Goal: Communication & Community: Share content

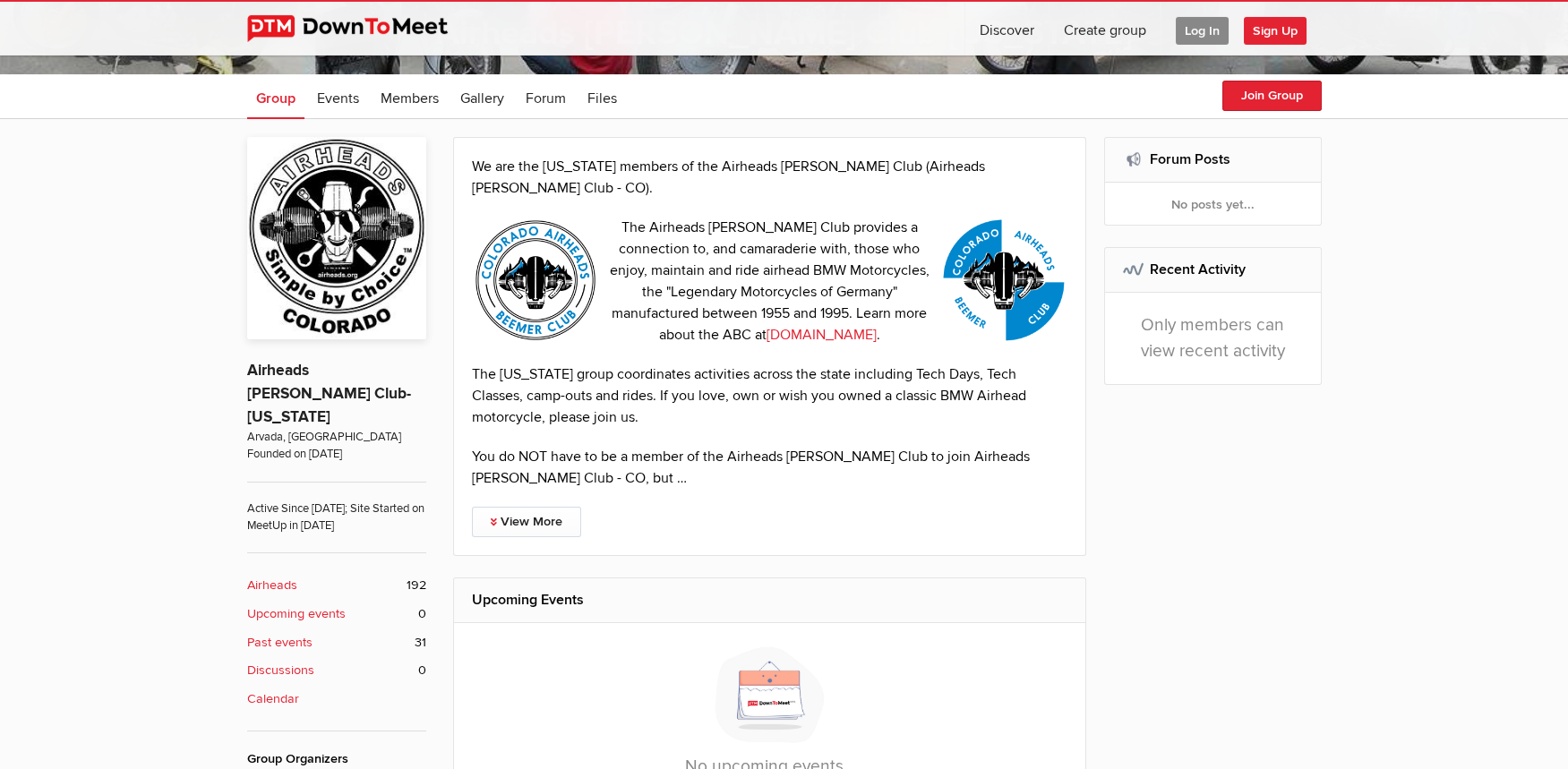
scroll to position [381, 0]
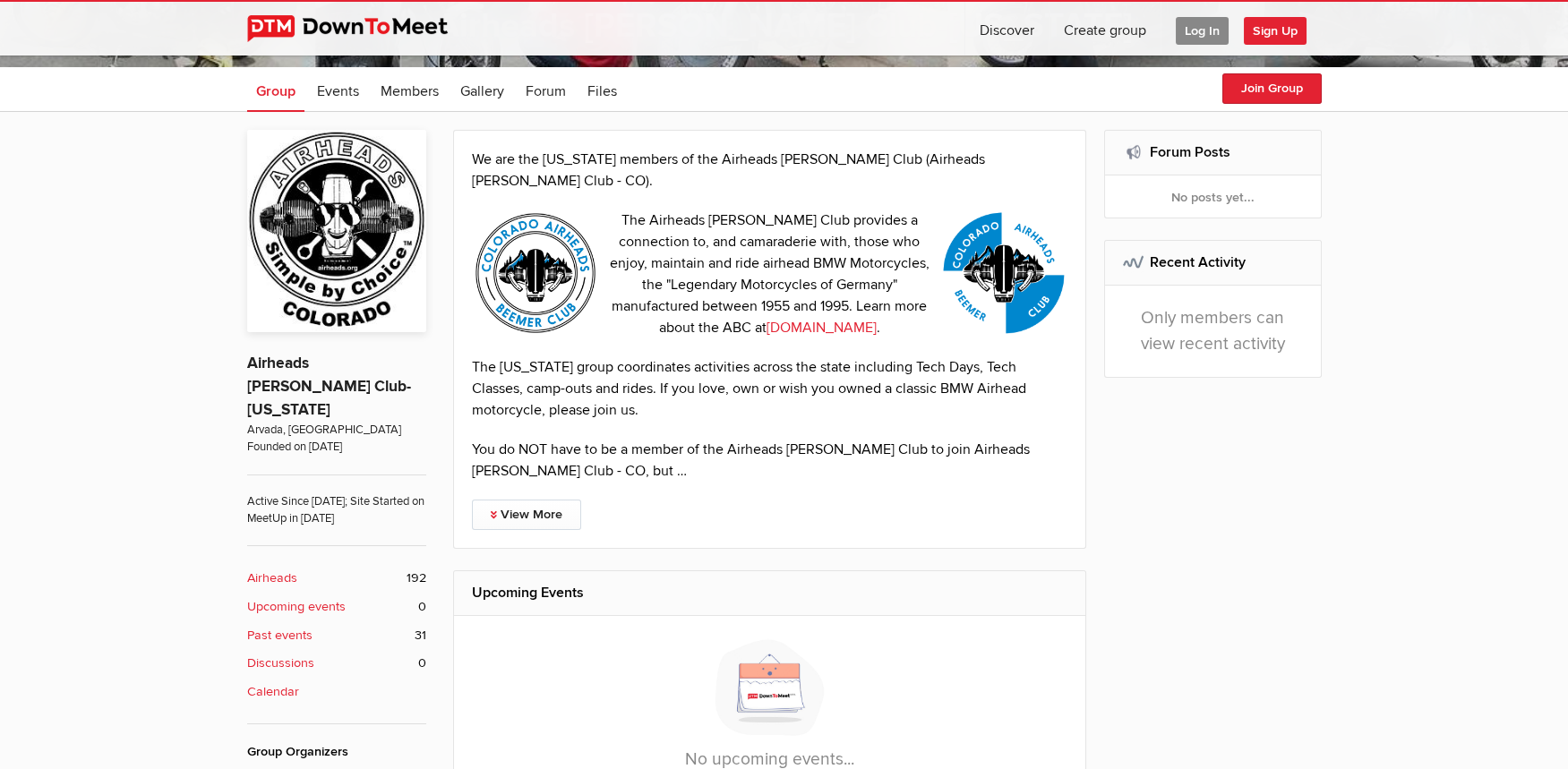
click at [269, 653] on b "Discussions" at bounding box center [281, 662] width 67 height 19
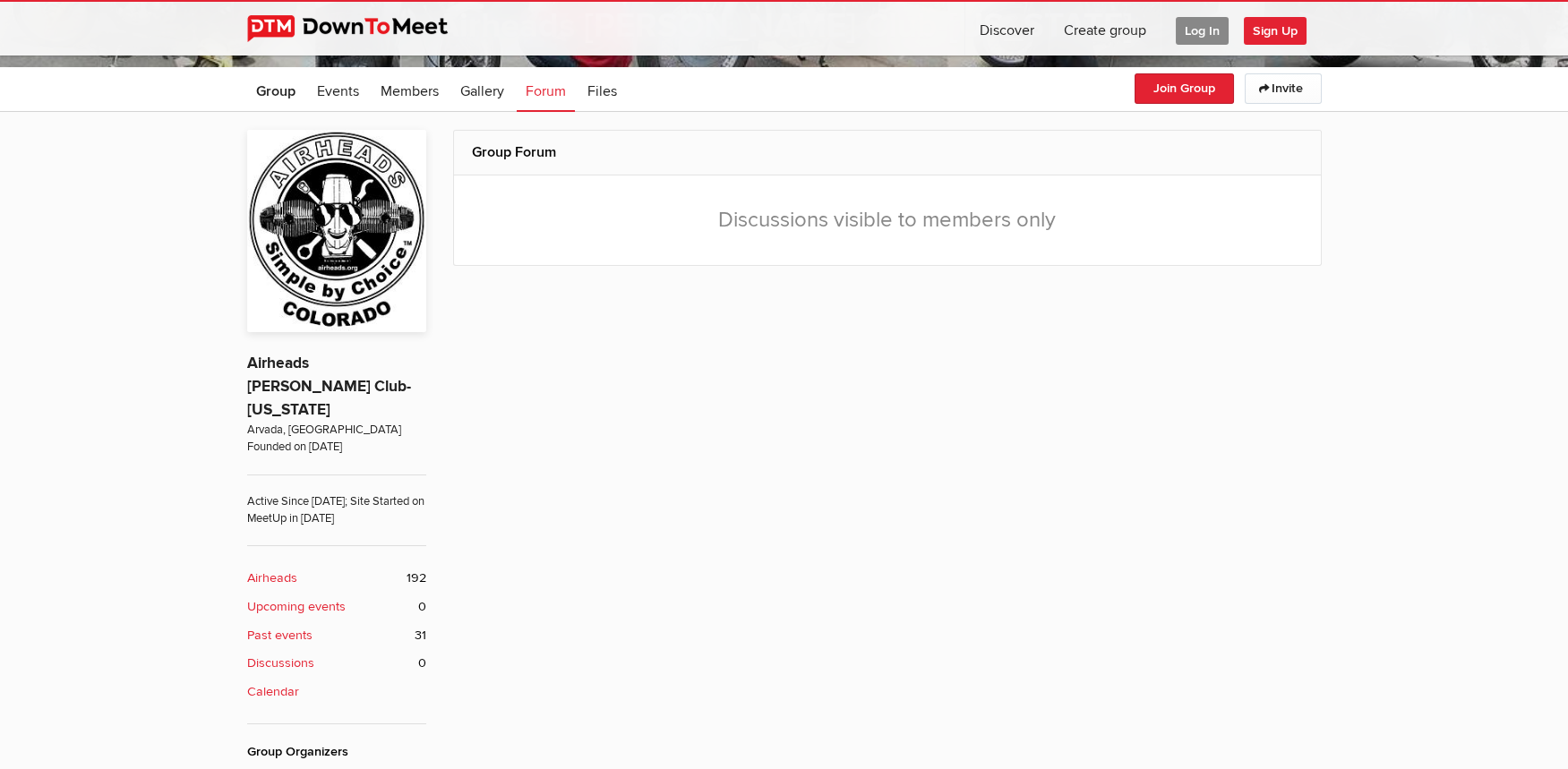
scroll to position [447, 0]
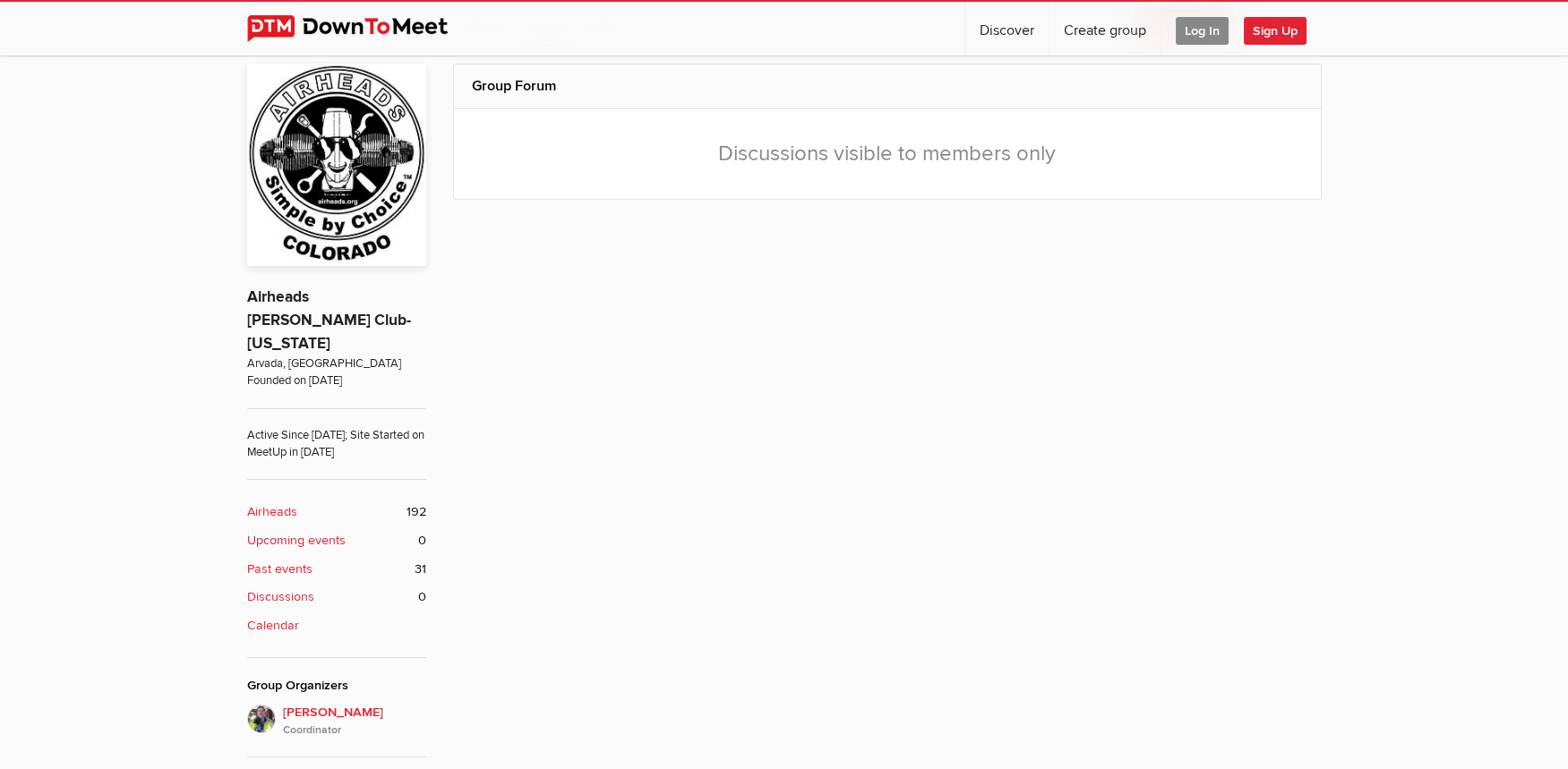
click at [291, 587] on b "Discussions" at bounding box center [281, 596] width 67 height 19
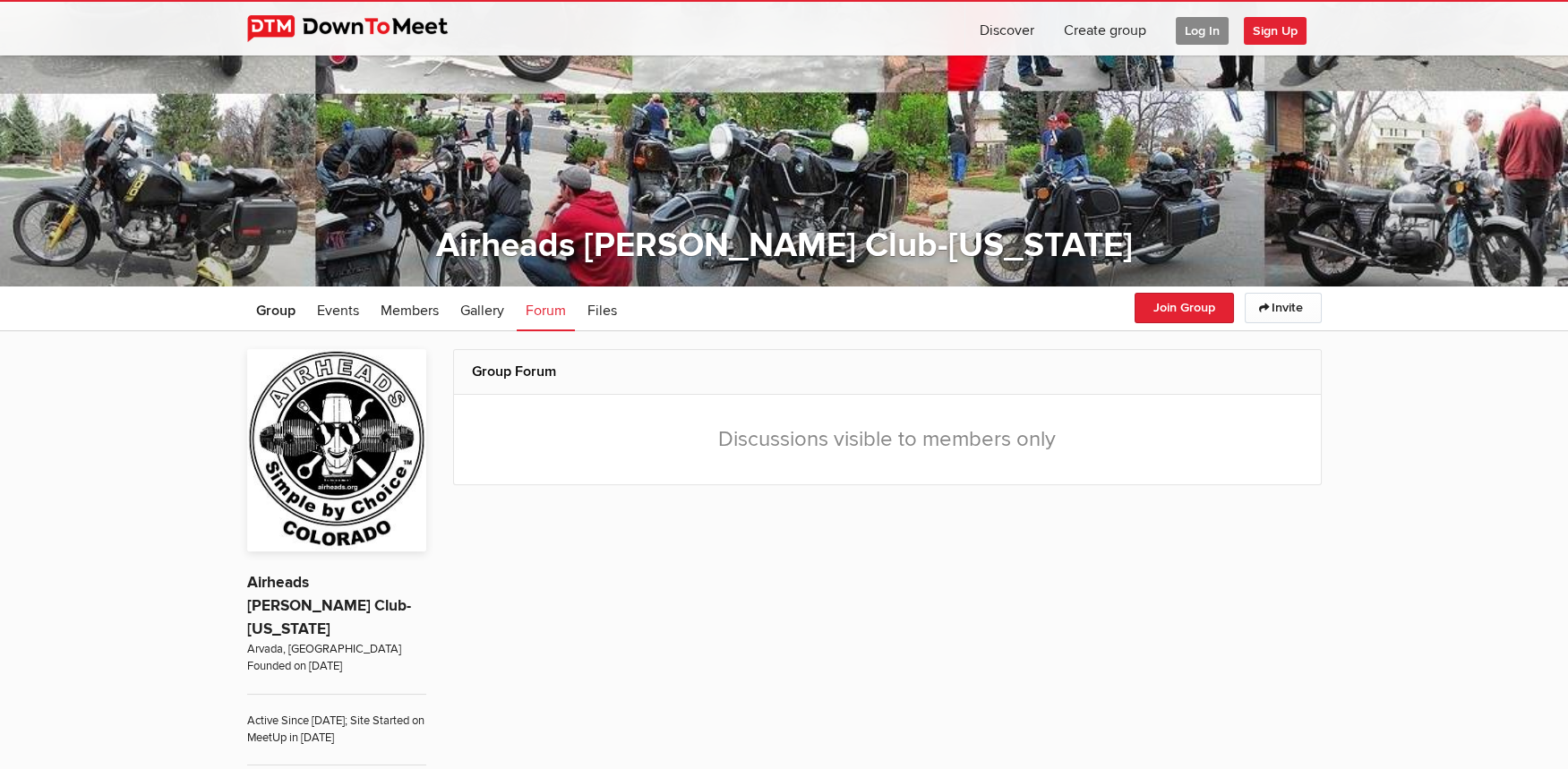
scroll to position [0, 0]
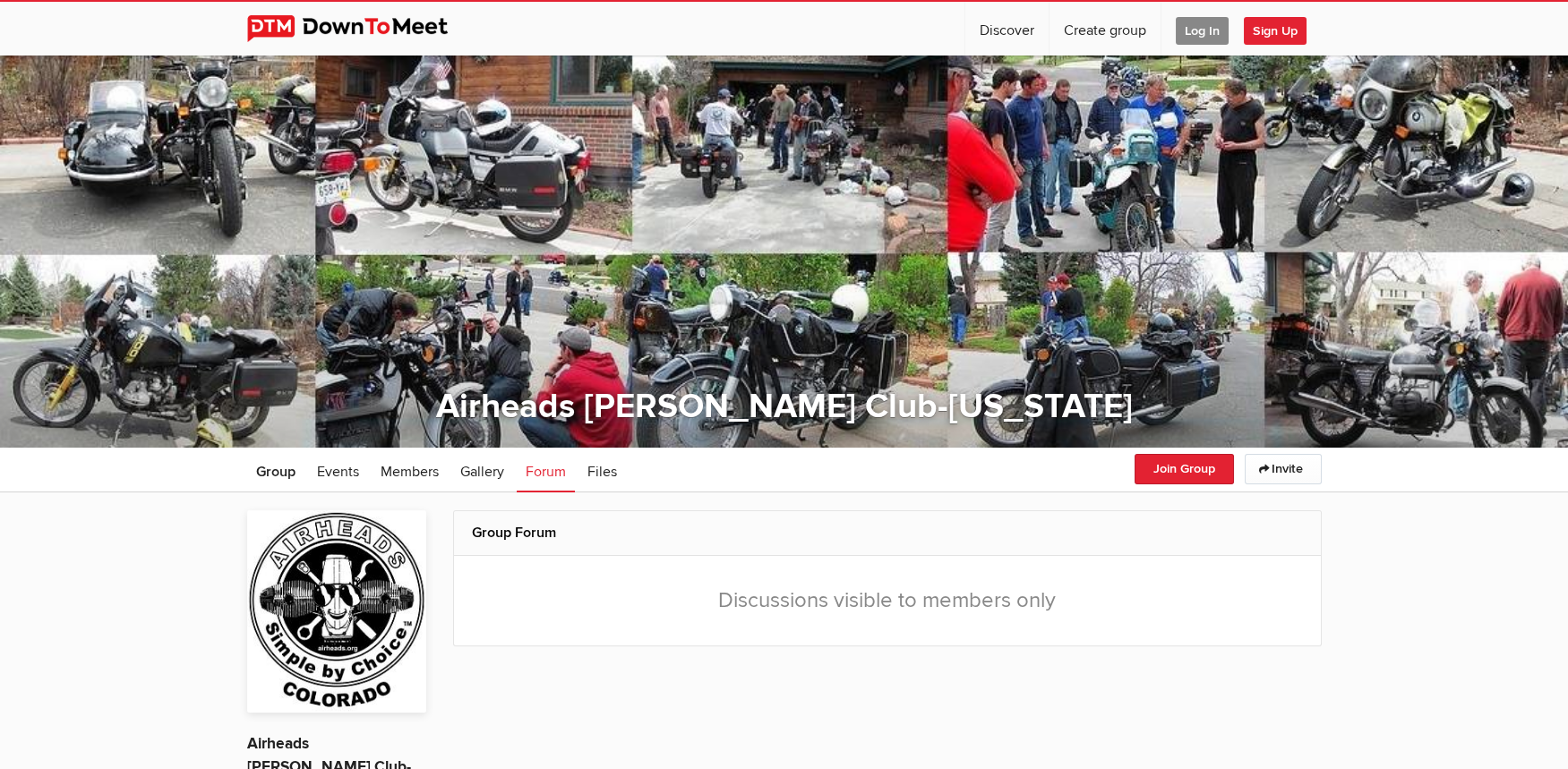
click at [1200, 18] on span "Log In" at bounding box center [1201, 30] width 52 height 28
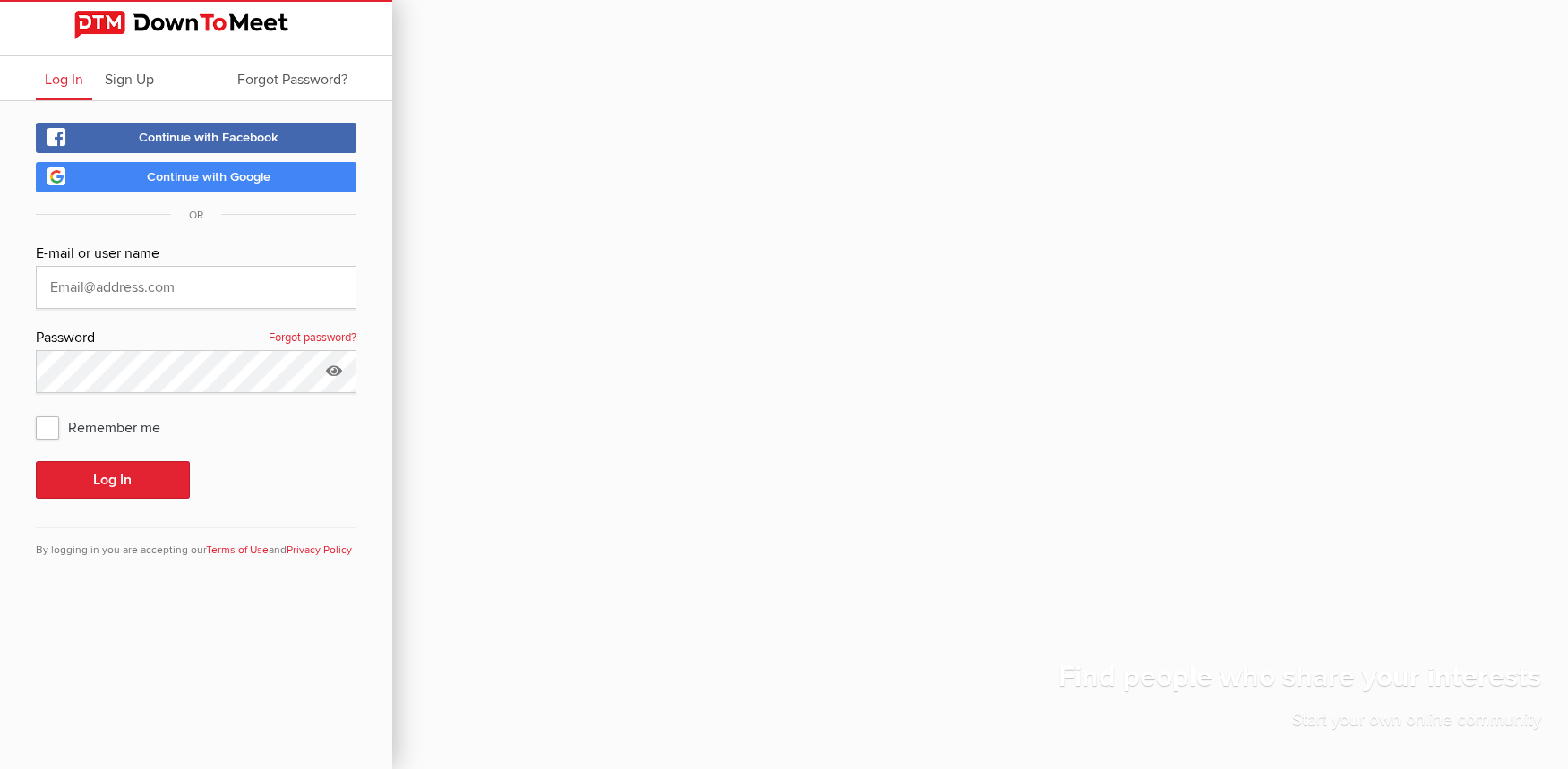
type input "[EMAIL_ADDRESS][DOMAIN_NAME]"
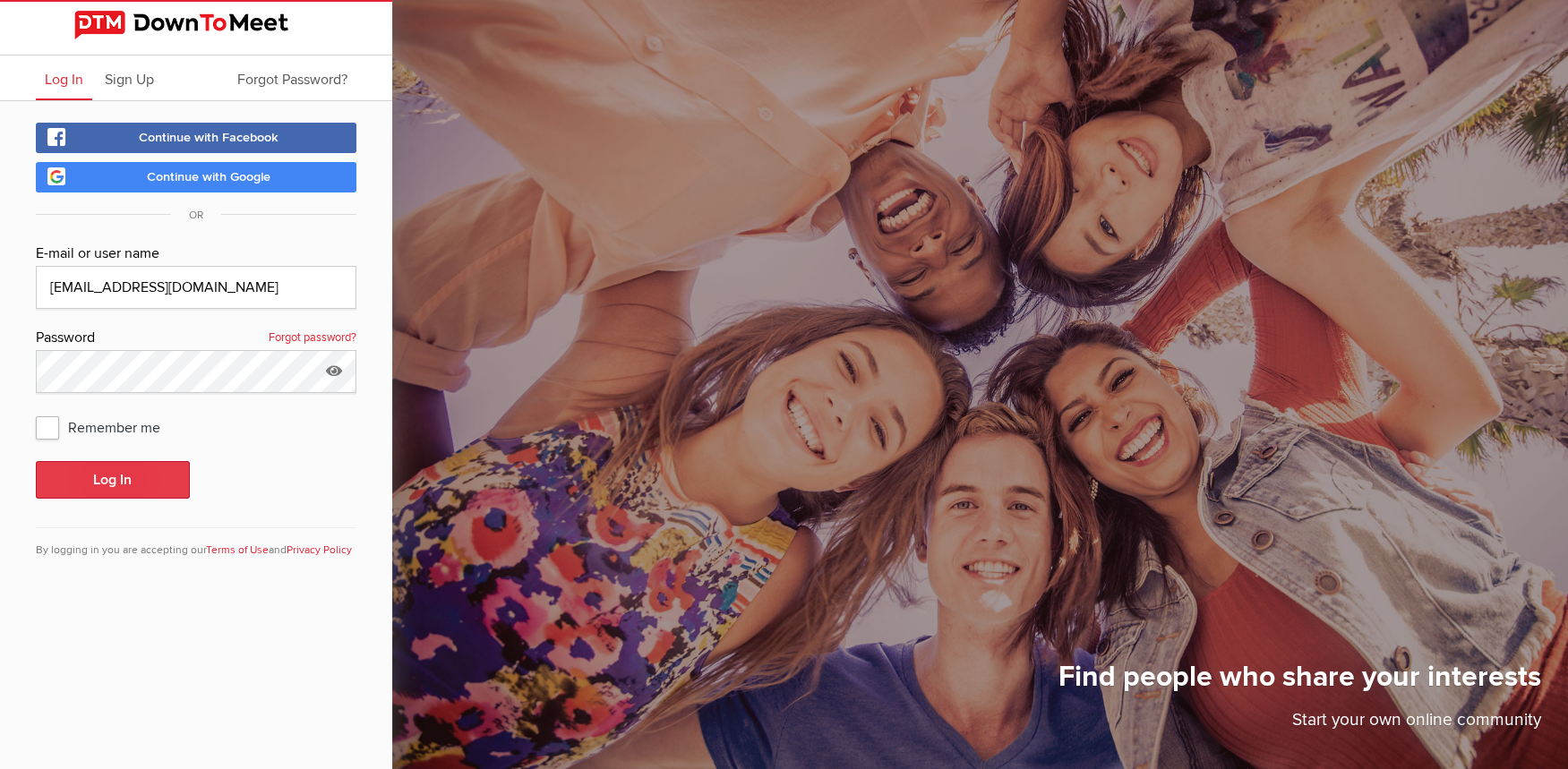
click at [132, 479] on button "Log In" at bounding box center [112, 479] width 154 height 38
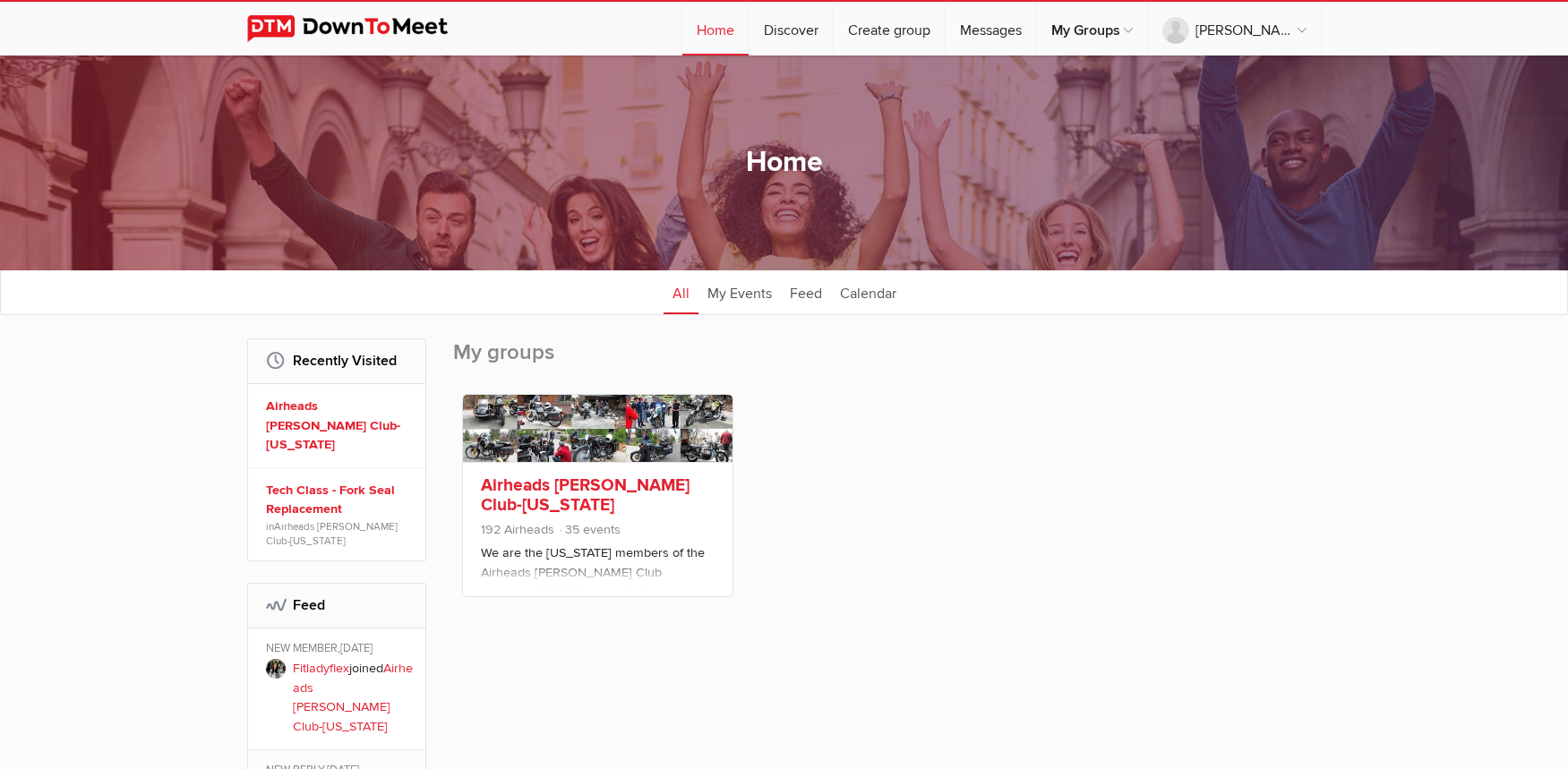
click at [543, 495] on link "Airheads [PERSON_NAME] Club-[US_STATE]" at bounding box center [584, 495] width 209 height 41
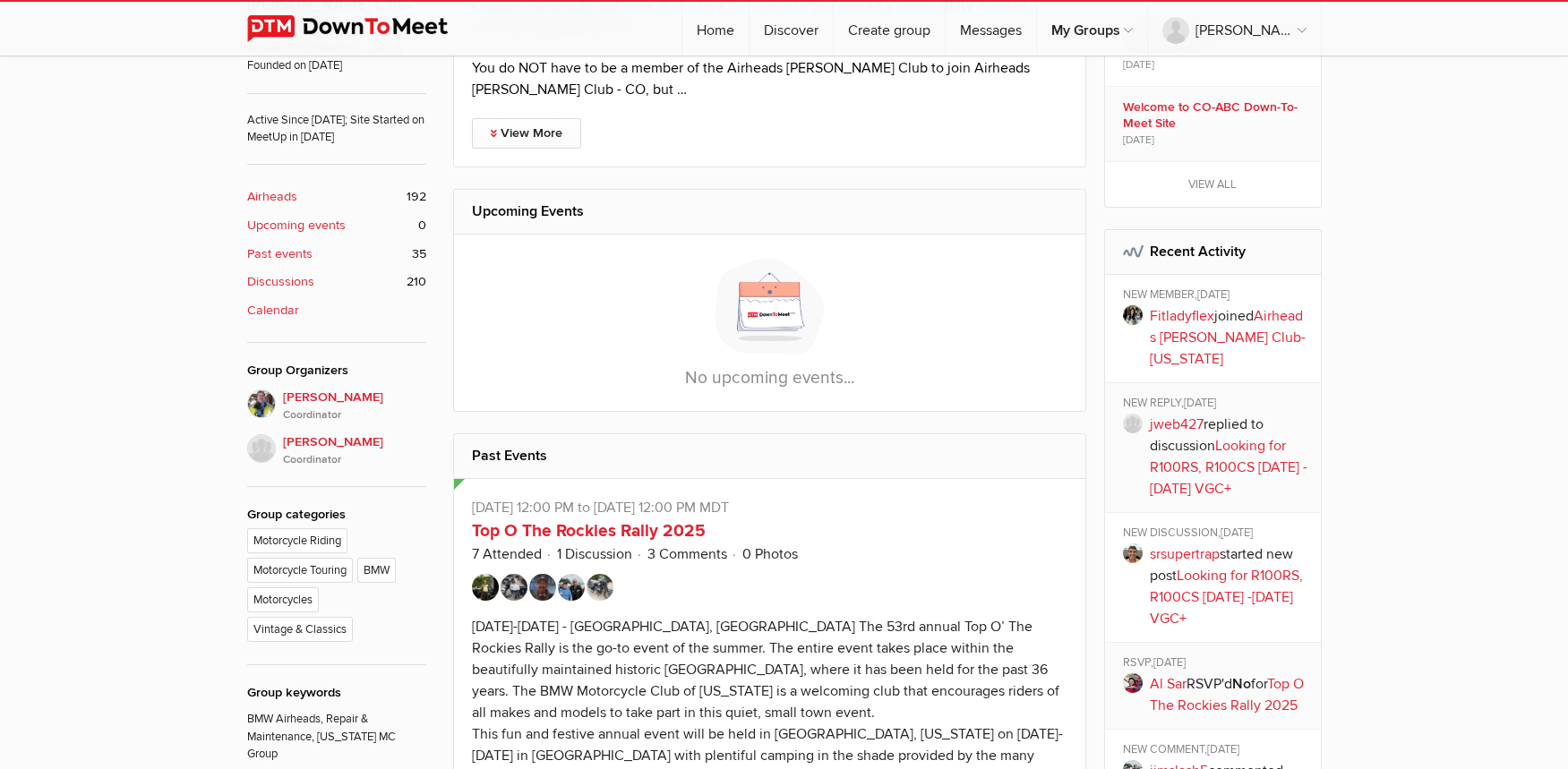
scroll to position [476, 0]
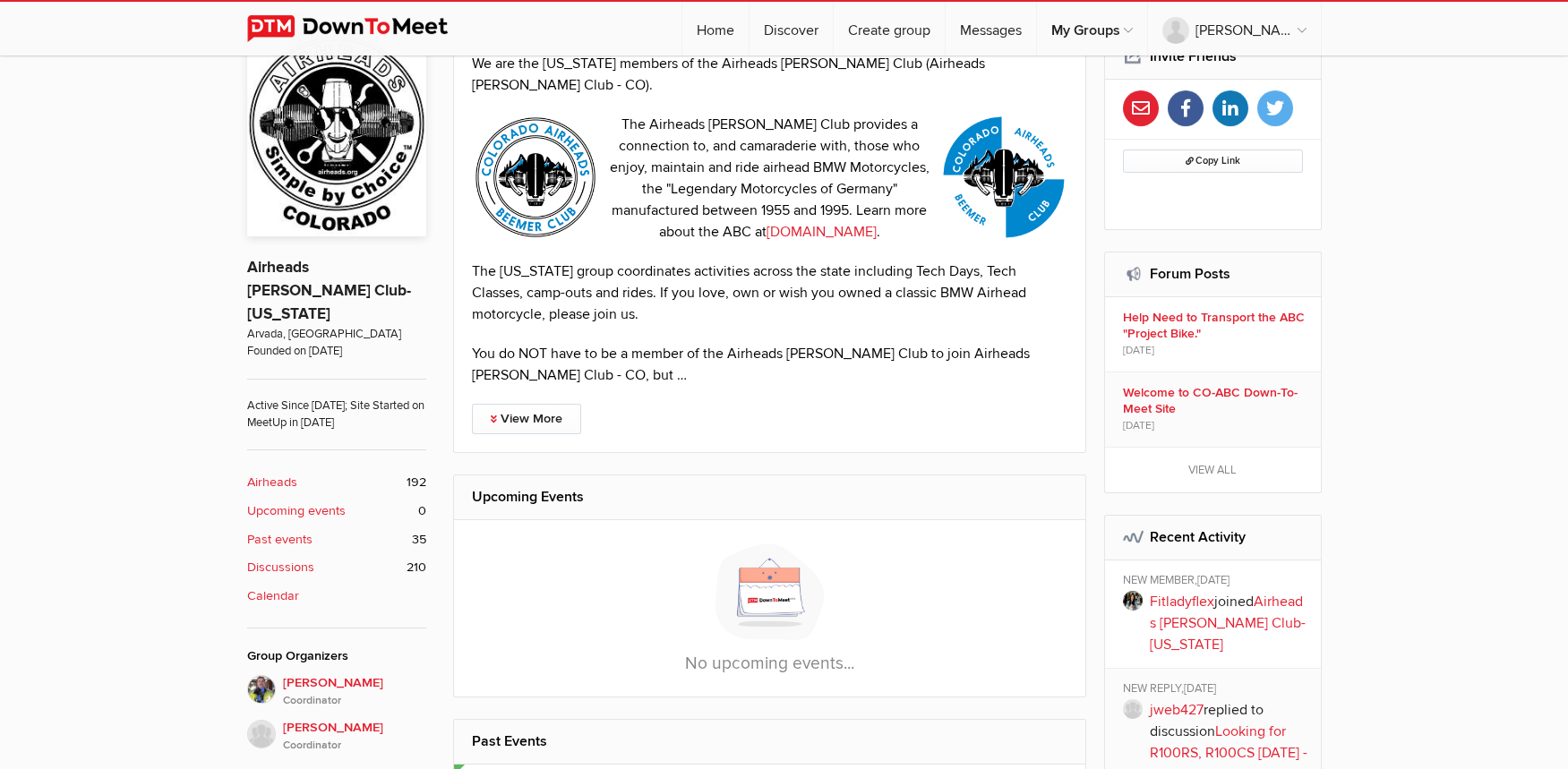
click at [294, 557] on b "Discussions" at bounding box center [281, 567] width 67 height 19
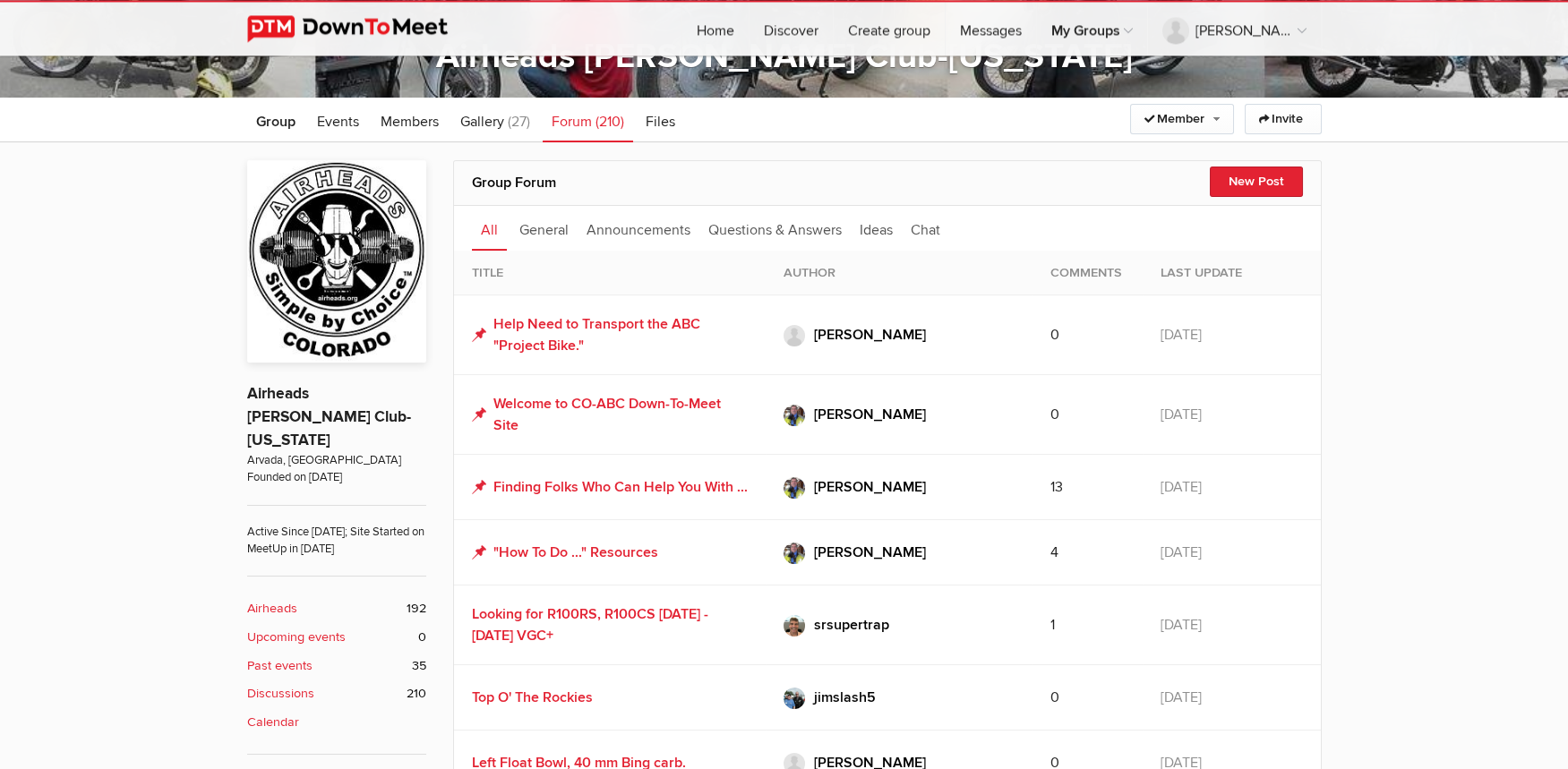
scroll to position [65, 0]
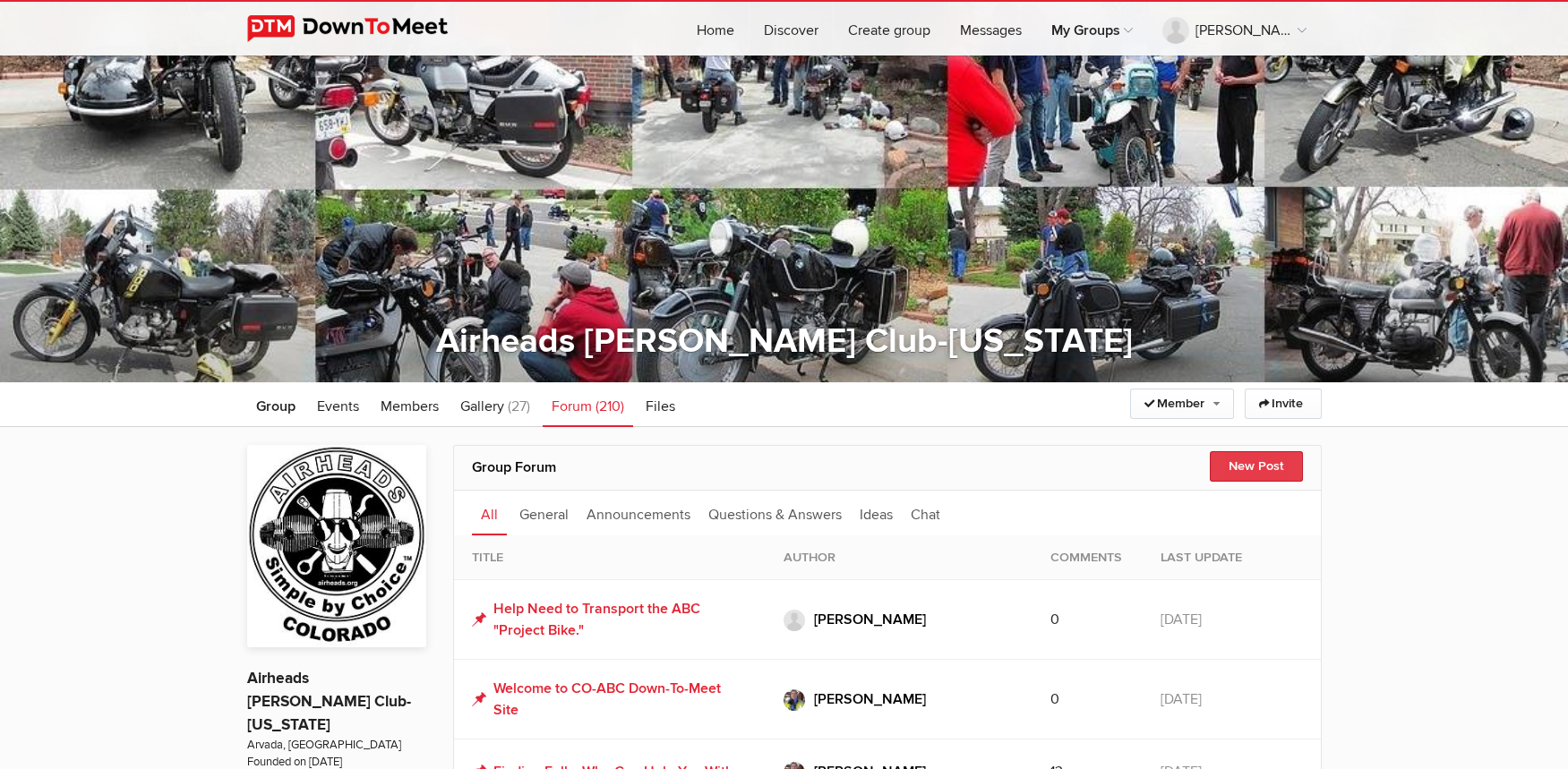
click at [1260, 453] on button "New Post" at bounding box center [1255, 465] width 93 height 30
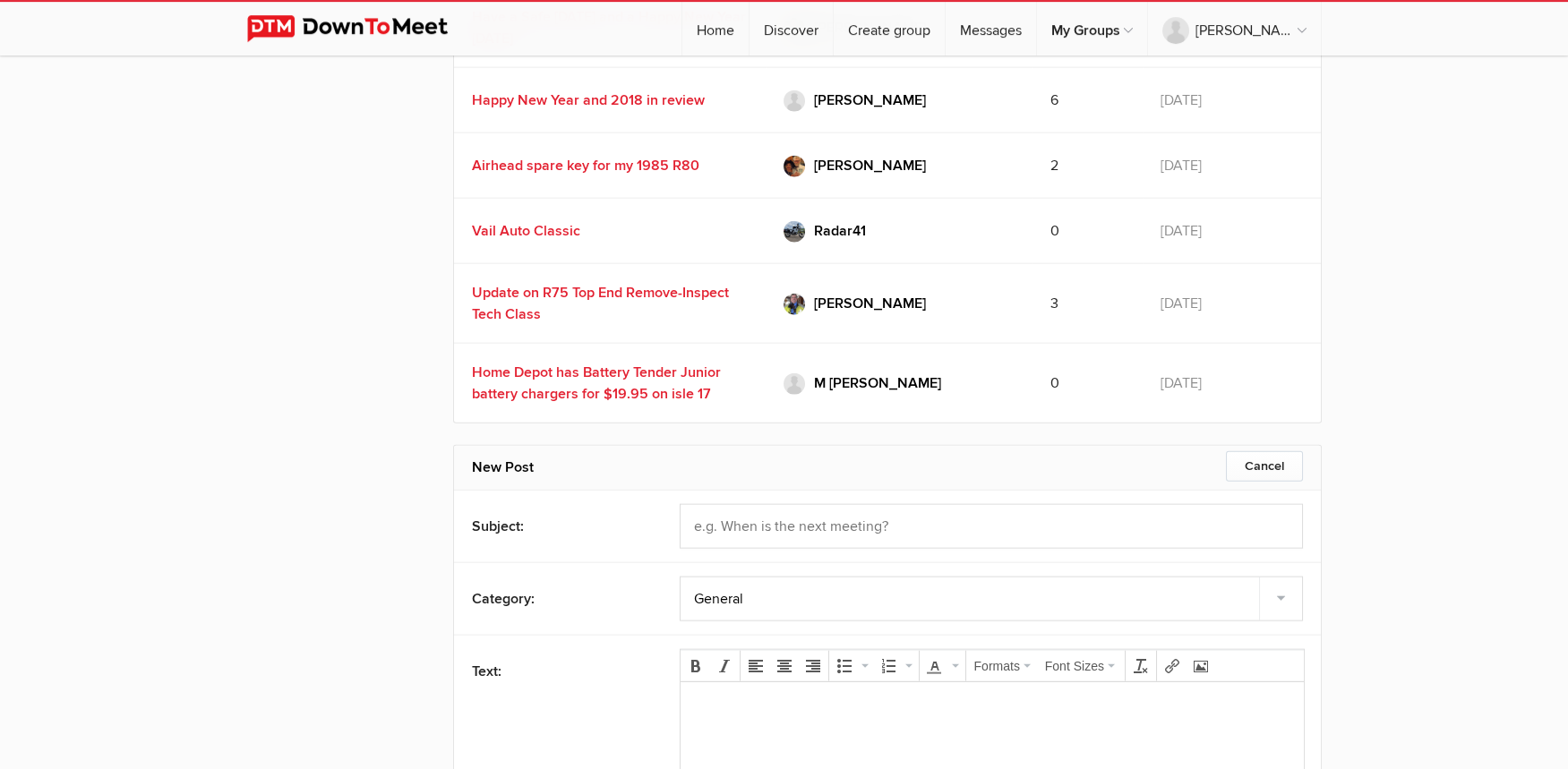
scroll to position [0, 0]
type input "Airhead magizines since [DATE]"
click at [703, 700] on p at bounding box center [991, 706] width 594 height 21
click at [844, 703] on p "Hey Group. Before I tossthem in recycling" at bounding box center [991, 706] width 594 height 21
click at [986, 711] on p "Hey Group. Before I toss them in recycling" at bounding box center [991, 706] width 594 height 21
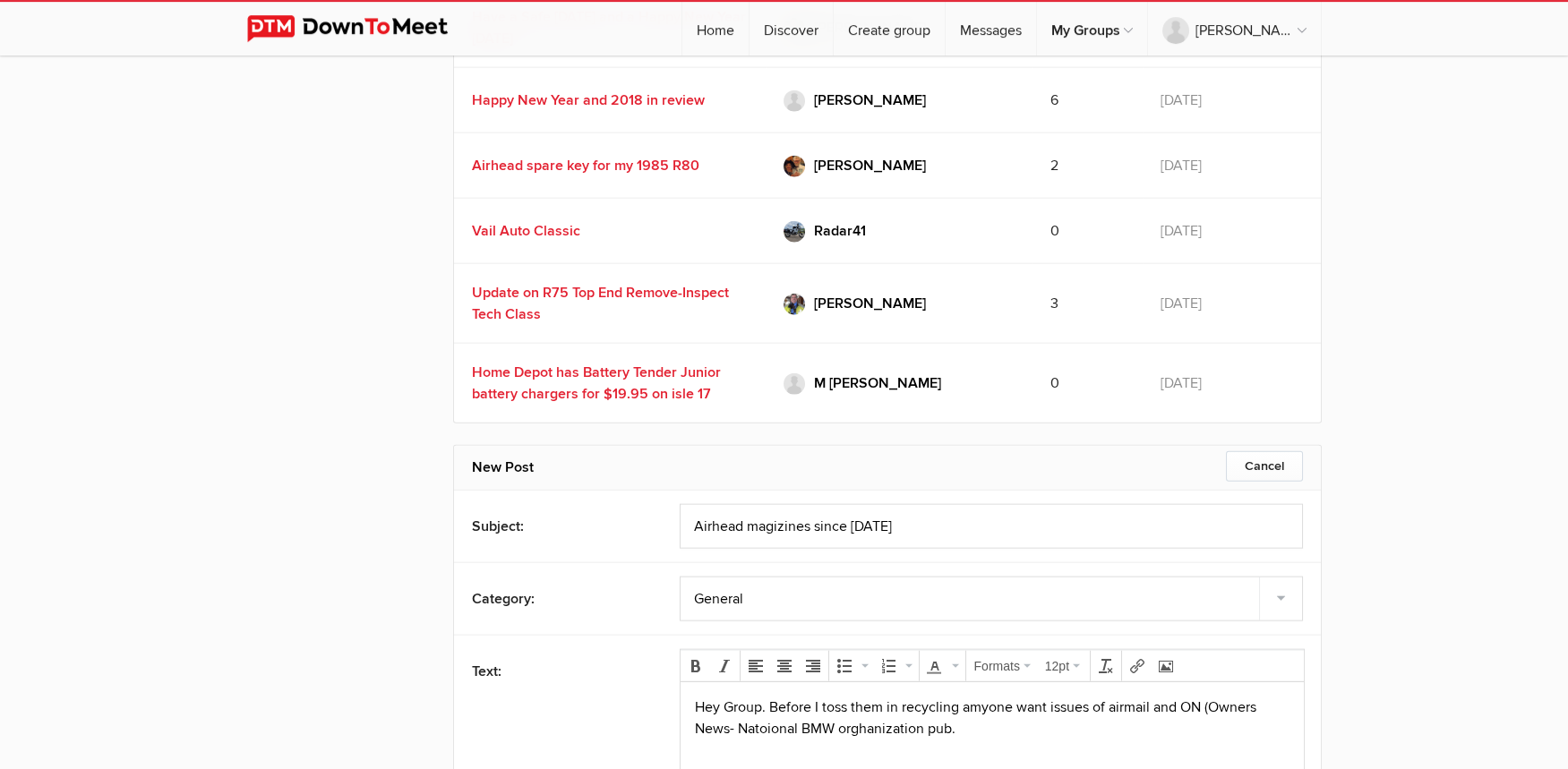
click at [1113, 706] on p "Hey Group. Before I toss them in recycling amyone want issues of airmail and ON…" at bounding box center [991, 717] width 594 height 43
click at [1179, 703] on p "Hey Group. Before I toss them in recycling amyone want issues of Airmail and ON…" at bounding box center [991, 717] width 594 height 43
click at [767, 729] on p "Hey Group. Before I toss them in recycling amyone want issues of Airmail and/or…" at bounding box center [991, 717] width 594 height 43
click at [859, 729] on p "Hey Group. Before I toss them in recycling amyone want issues of Airmail and/or…" at bounding box center [991, 717] width 594 height 43
click at [958, 726] on p "Hey Group. Before I toss them in recycling amyone want issues of Airmail and/or…" at bounding box center [991, 717] width 594 height 43
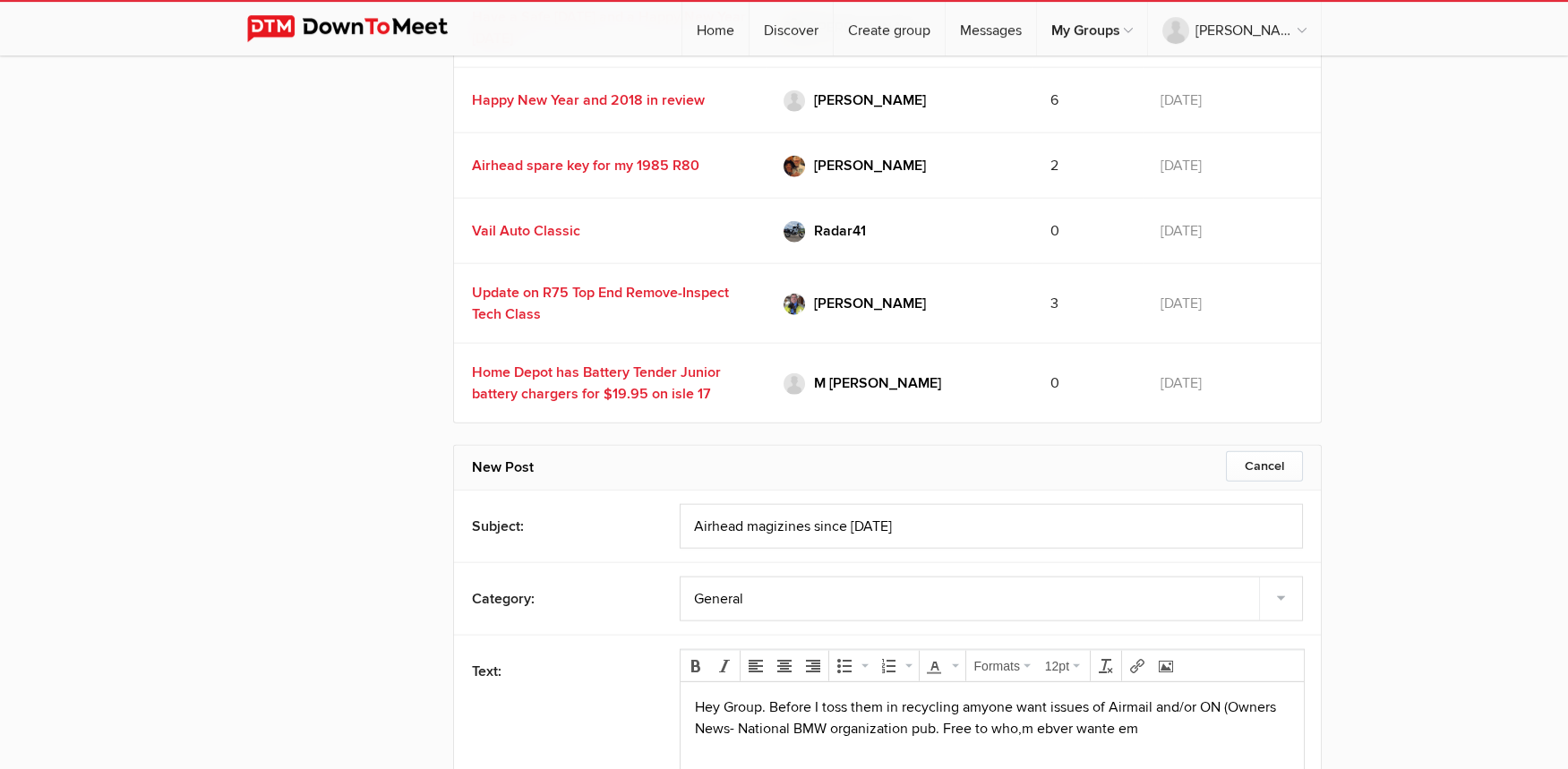
click at [1020, 726] on p "Hey Group. Before I toss them in recycling amyone want issues of Airmail and/or…" at bounding box center [991, 717] width 594 height 43
click at [1108, 735] on p "Hey Group. Before I toss them in recycling amyone want issues of Airmail and/or…" at bounding box center [991, 717] width 594 height 43
click at [1160, 727] on p "Hey Group. Before I toss them in recycling amyone want issues of Airmail and/or…" at bounding box center [991, 717] width 594 height 43
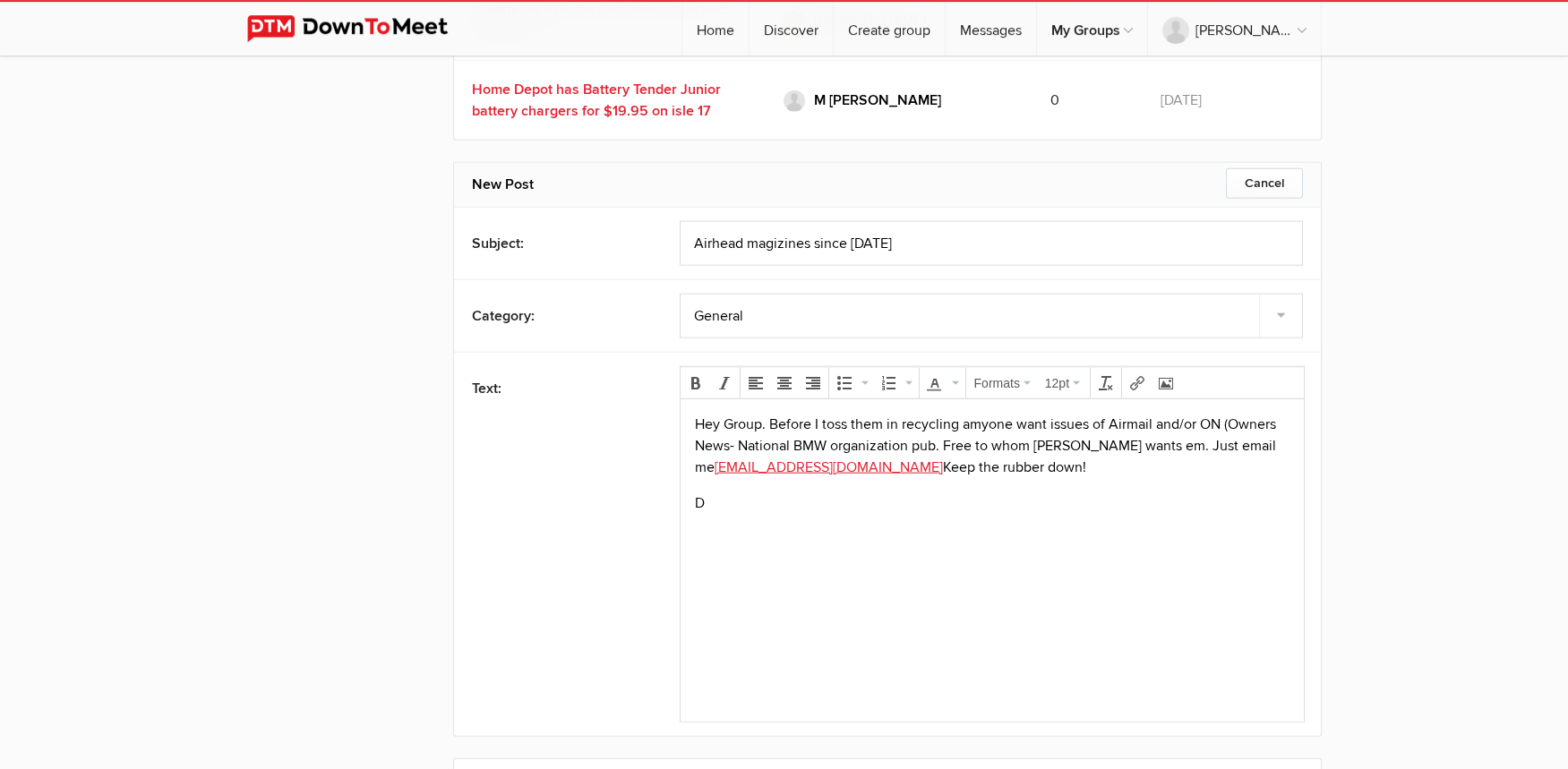
scroll to position [15023, 0]
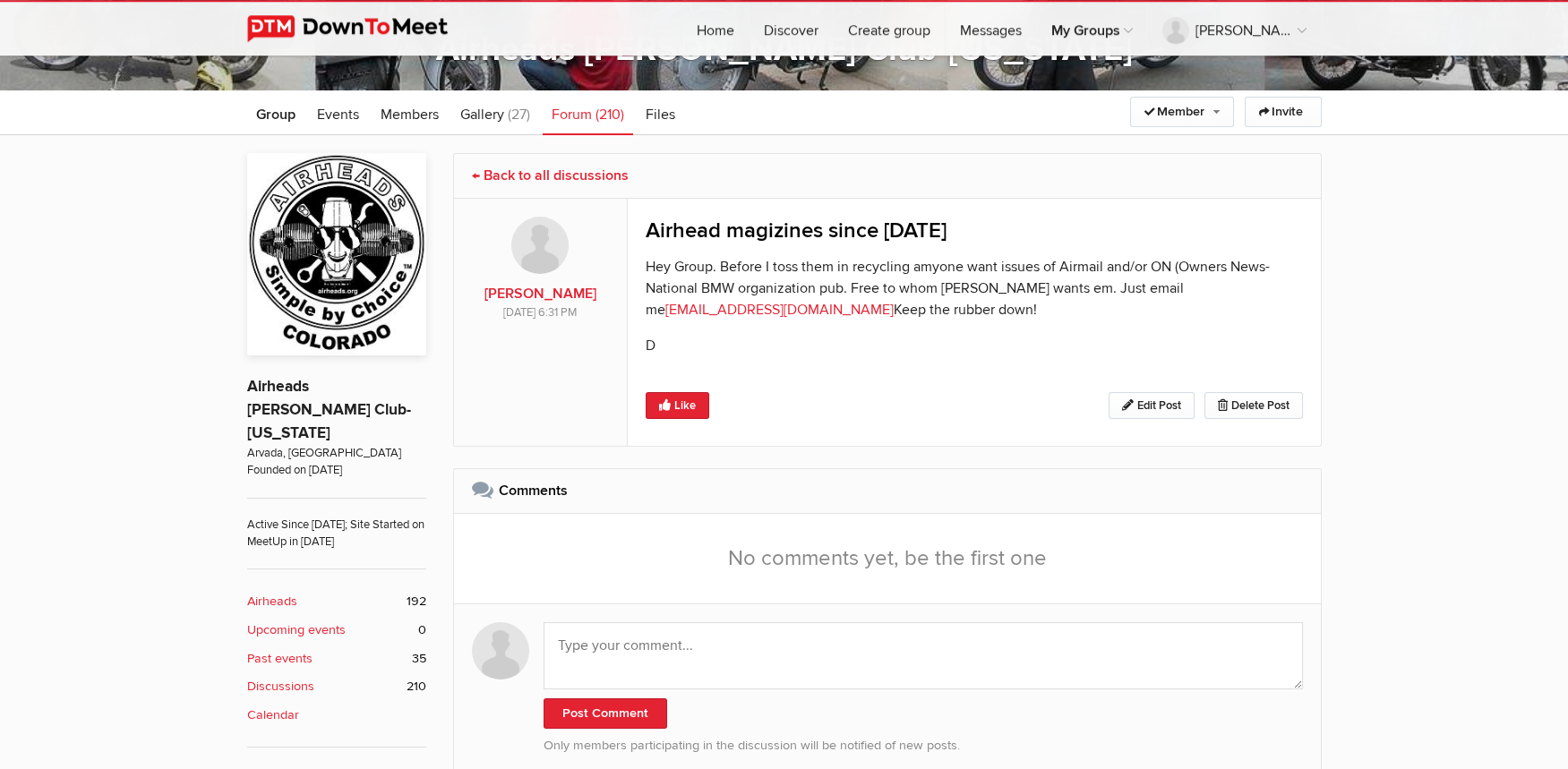
scroll to position [270, 0]
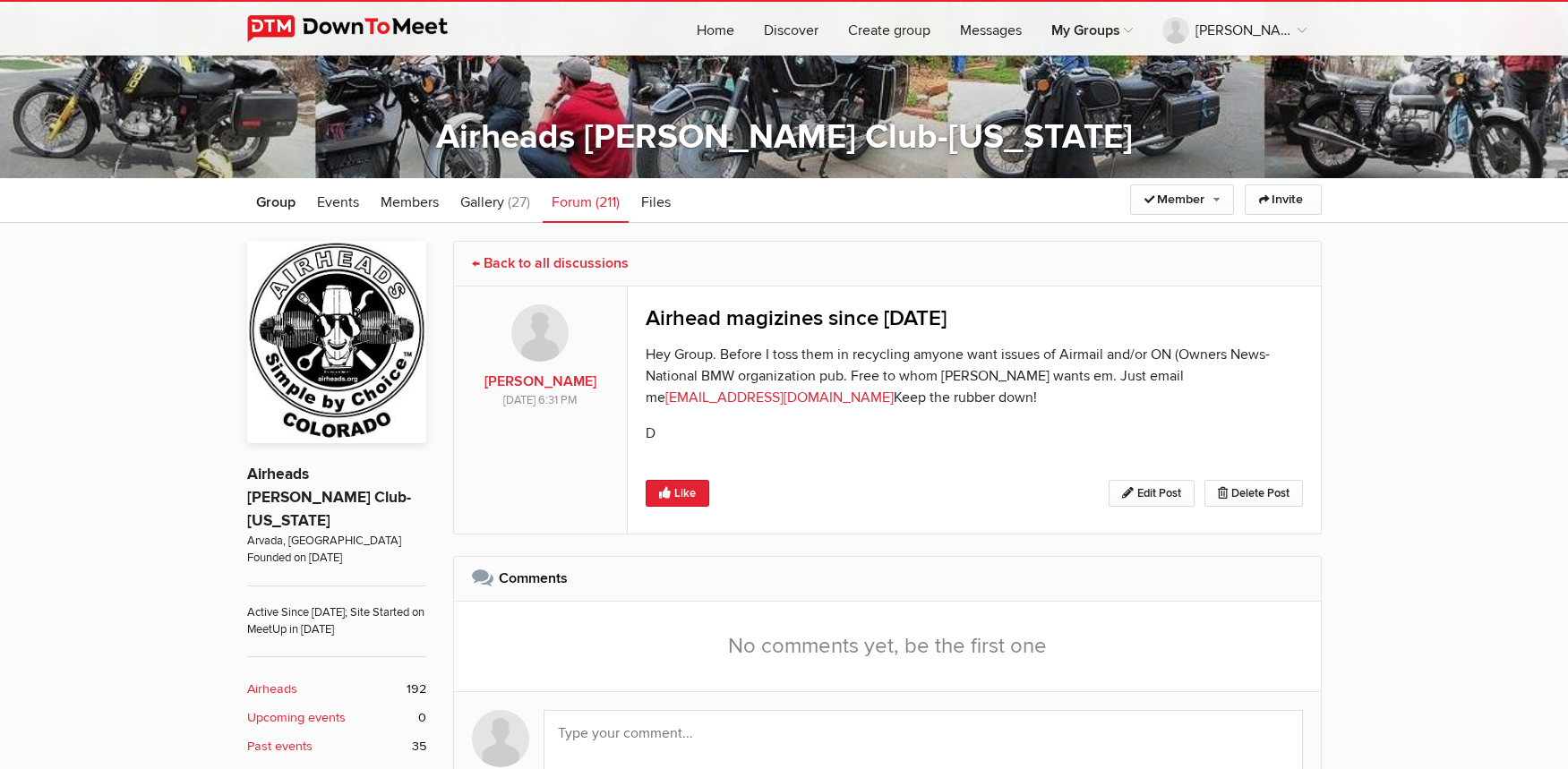
click at [513, 258] on link "← Back to all discussions" at bounding box center [550, 262] width 156 height 17
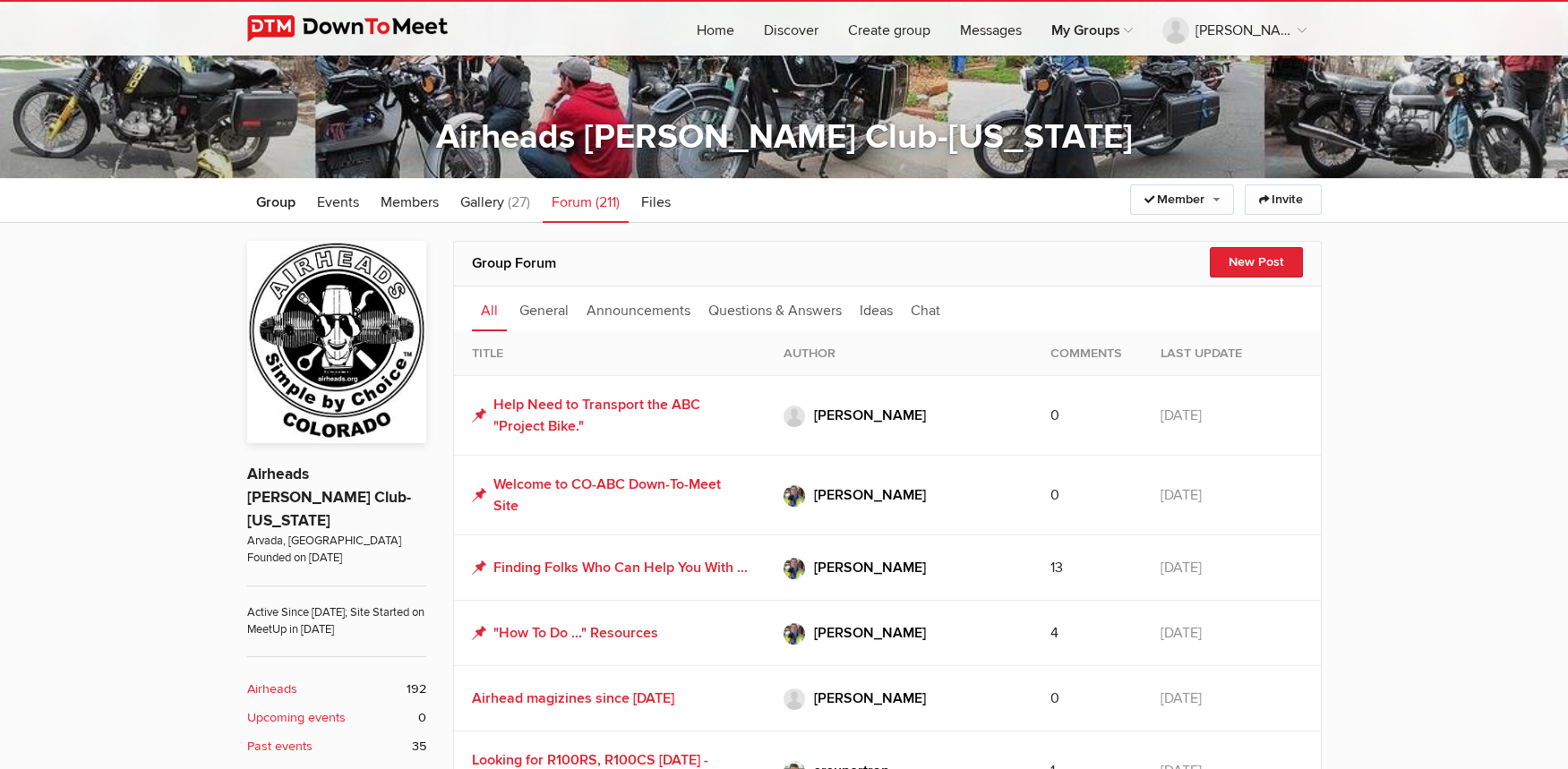
click at [480, 310] on link "All" at bounding box center [490, 308] width 35 height 45
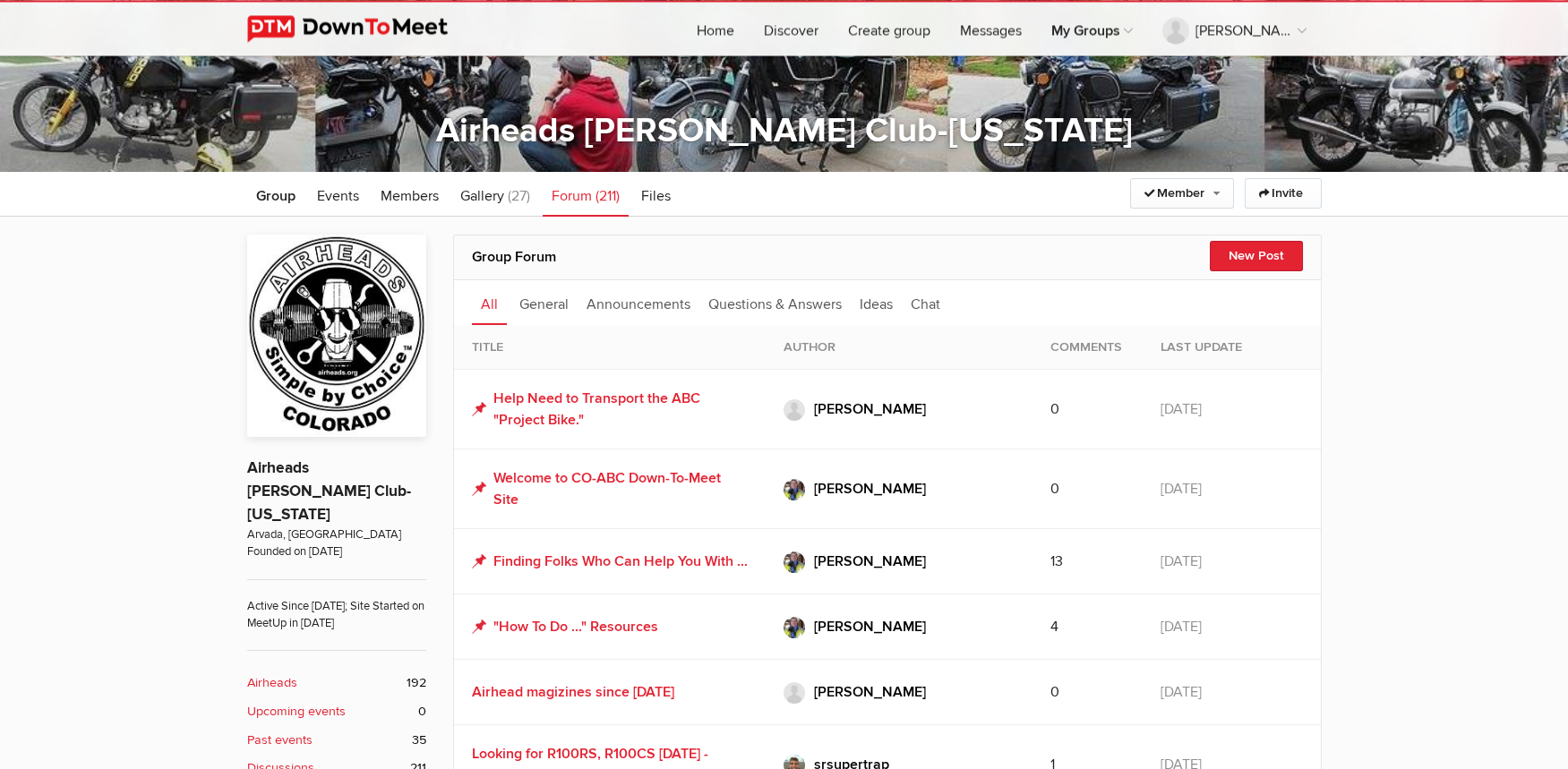
scroll to position [270, 0]
